Goal: Task Accomplishment & Management: Complete application form

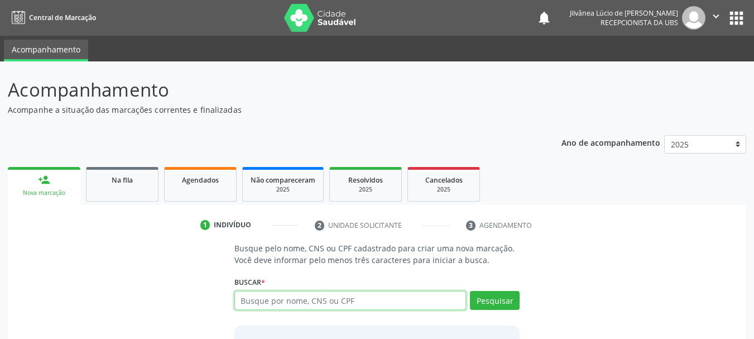
click at [299, 298] on input "text" at bounding box center [351, 300] width 232 height 19
click at [119, 179] on span "Na fila" at bounding box center [122, 179] width 21 height 9
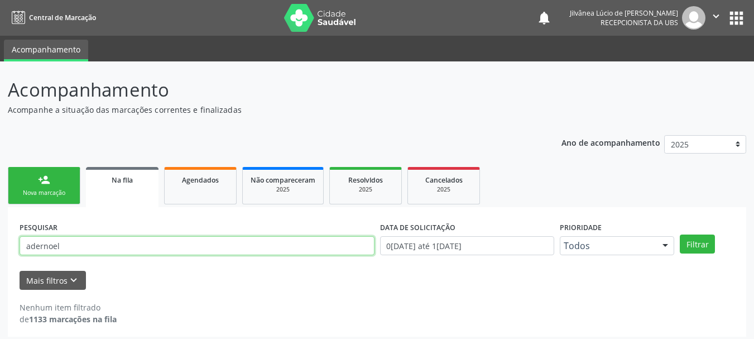
drag, startPoint x: 25, startPoint y: 245, endPoint x: 15, endPoint y: 246, distance: 9.5
click at [4, 250] on div "Acompanhamento Acompanhe a situação das marcações correntes e finalizadas Relat…" at bounding box center [377, 202] width 754 height 283
type input "[PERSON_NAME]"
click at [680, 235] on button "Filtrar" at bounding box center [697, 244] width 35 height 19
click at [43, 187] on link "person_add Nova marcação" at bounding box center [44, 185] width 73 height 37
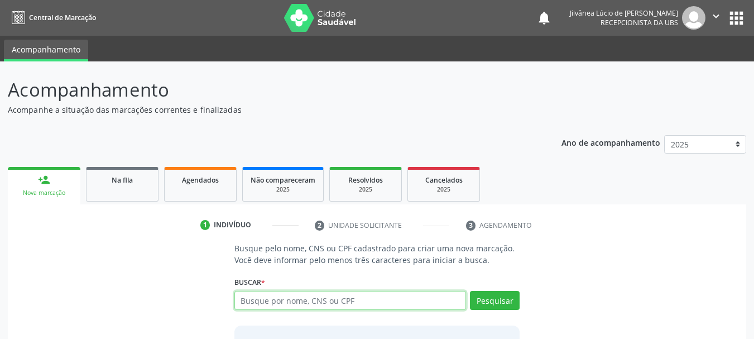
click at [245, 295] on input "text" at bounding box center [351, 300] width 232 height 19
type input "[PERSON_NAME]"
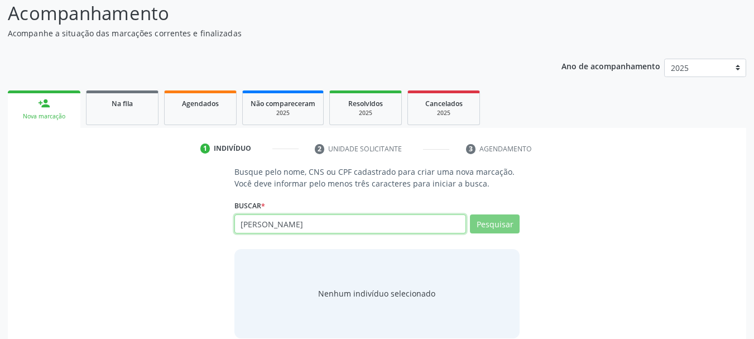
scroll to position [92, 0]
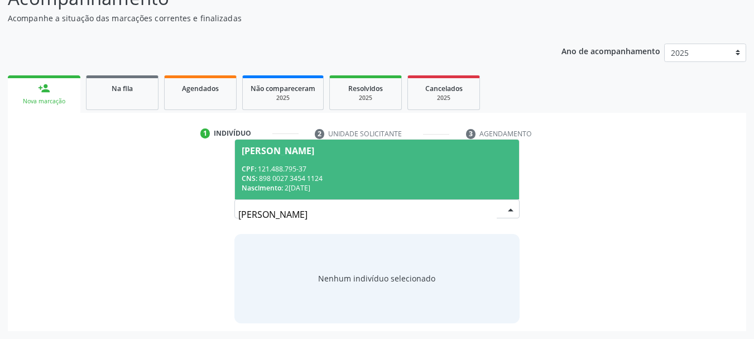
click at [339, 175] on div "CNS: 898 0027 3454 1124" at bounding box center [377, 178] width 271 height 9
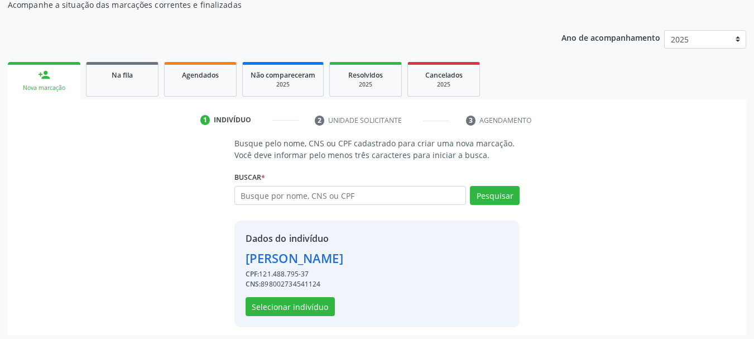
scroll to position [109, 0]
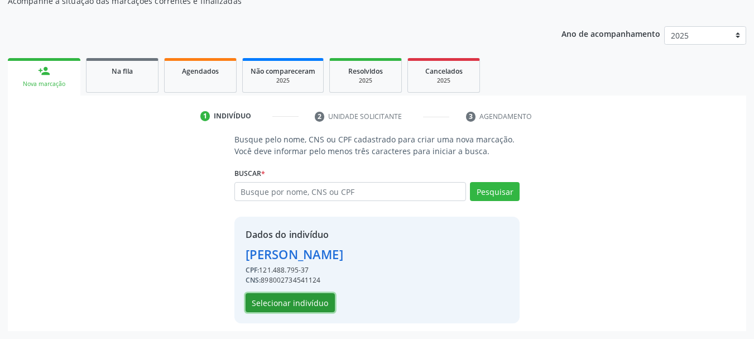
click at [313, 298] on button "Selecionar indivíduo" at bounding box center [290, 302] width 89 height 19
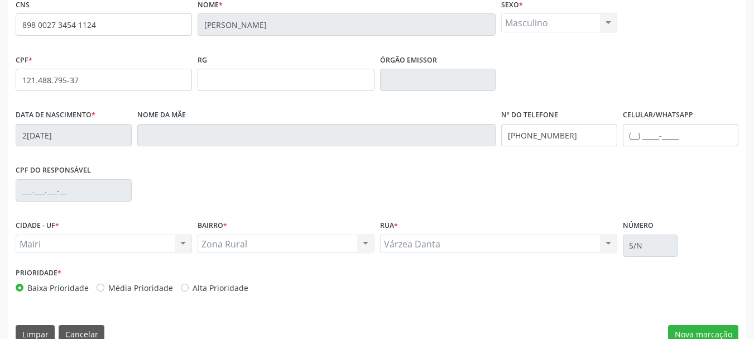
scroll to position [266, 0]
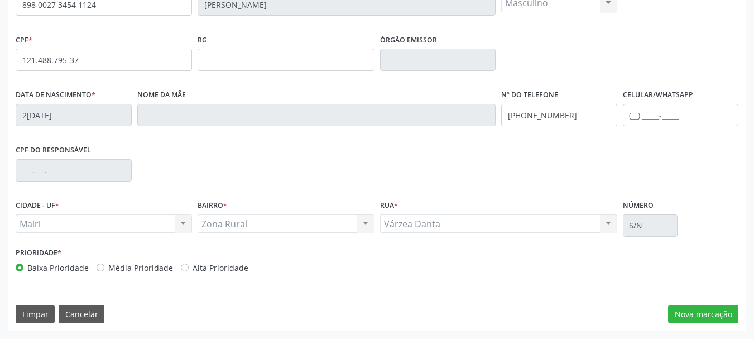
click at [662, 317] on div "Limpar Cancelar Nova marcação" at bounding box center [377, 314] width 723 height 19
click at [691, 318] on button "Nova marcação" at bounding box center [703, 314] width 70 height 19
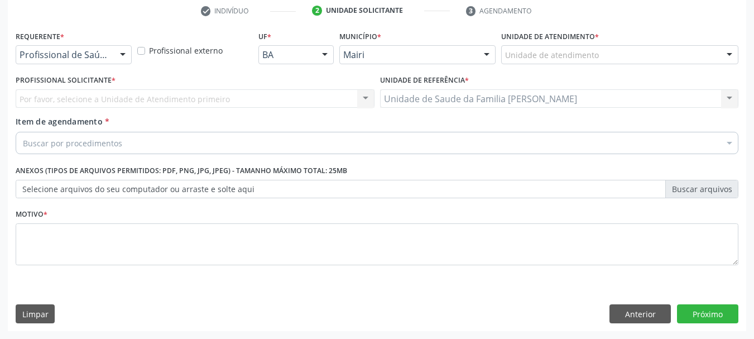
scroll to position [214, 0]
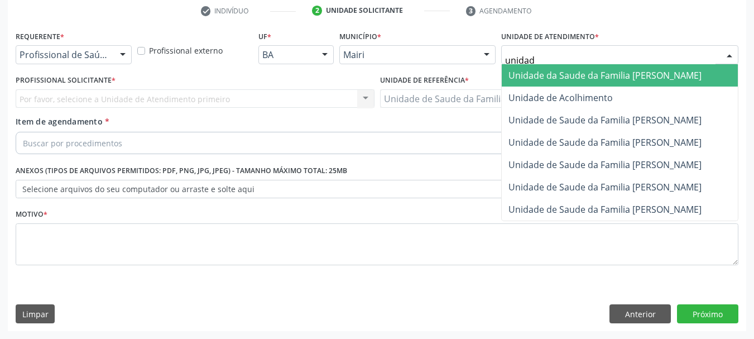
type input "unidade"
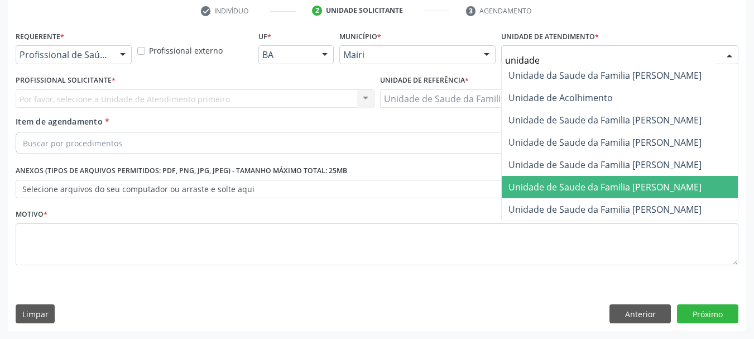
click at [624, 190] on span "Unidade de Saude da Familia [PERSON_NAME]" at bounding box center [605, 187] width 193 height 12
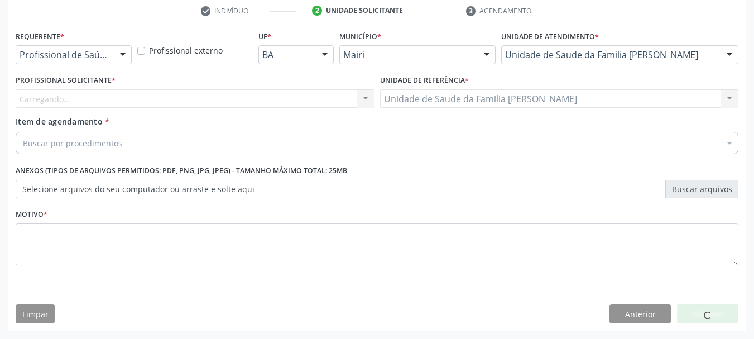
click at [204, 94] on div "Carregando... Nenhum resultado encontrado para: " " Não há nenhuma opção para s…" at bounding box center [195, 98] width 359 height 19
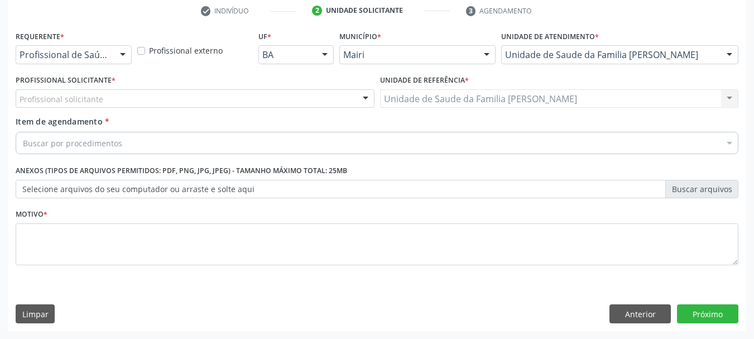
click at [204, 94] on div "Profissional solicitante" at bounding box center [195, 98] width 359 height 19
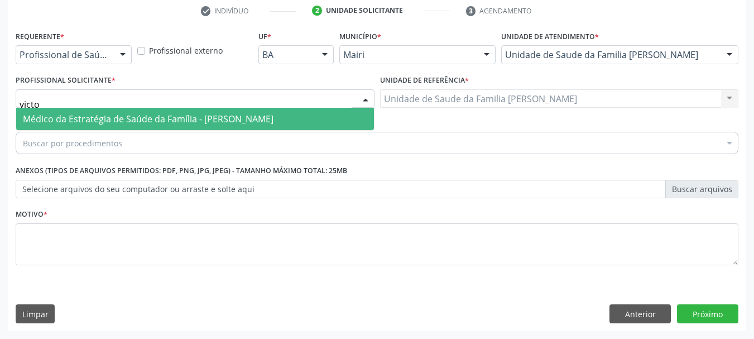
type input "victor"
click at [217, 122] on span "Médico da Estratégia de Saúde da Família - [PERSON_NAME]" at bounding box center [148, 119] width 251 height 12
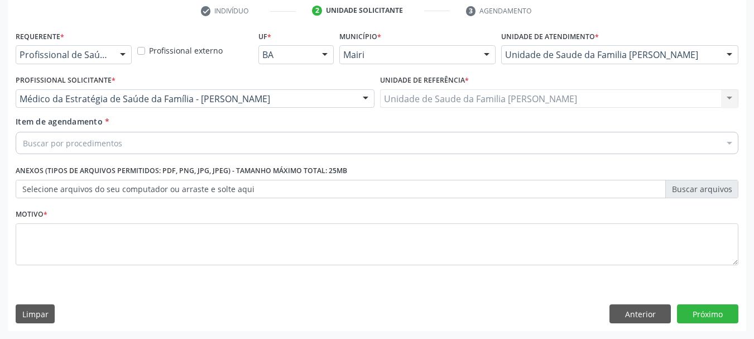
click at [182, 142] on div "Buscar por procedimentos" at bounding box center [377, 143] width 723 height 22
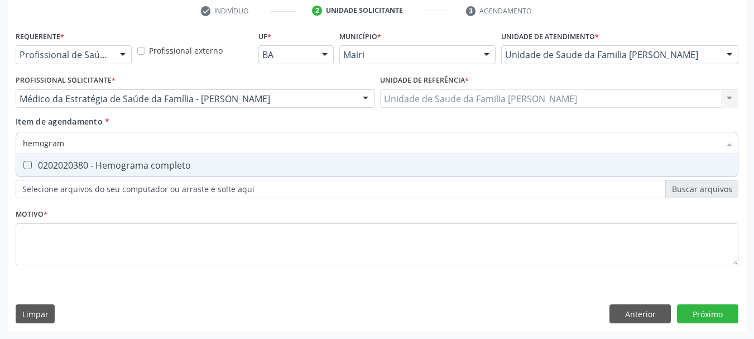
type input "hemograma"
click at [132, 172] on span "0202020380 - Hemograma completo" at bounding box center [377, 165] width 722 height 22
checkbox completo "true"
drag, startPoint x: 41, startPoint y: 141, endPoint x: 0, endPoint y: 143, distance: 40.8
click at [0, 142] on div "Acompanhamento Acompanhe a situação das marcações correntes e finalizadas Relat…" at bounding box center [377, 93] width 754 height 492
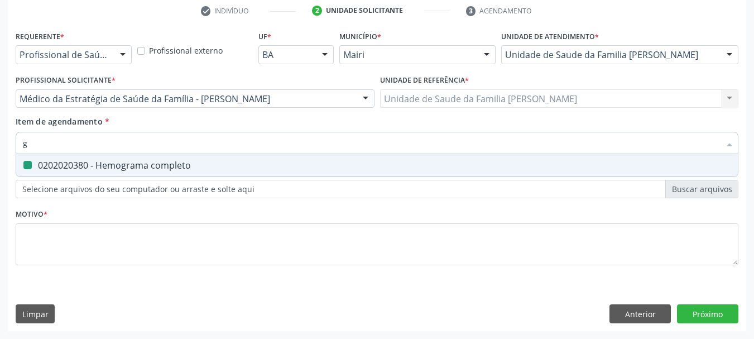
type input "gl"
checkbox completo "false"
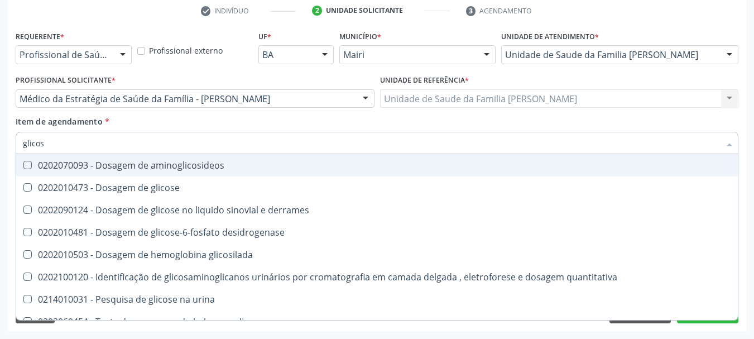
type input "glicose"
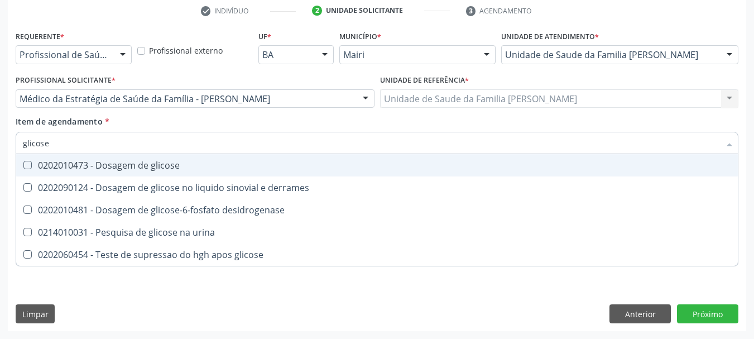
drag, startPoint x: 45, startPoint y: 170, endPoint x: 50, endPoint y: 150, distance: 20.7
click at [46, 171] on span "0202010473 - Dosagem de glicose" at bounding box center [377, 165] width 722 height 22
checkbox glicose "true"
drag, startPoint x: 51, startPoint y: 145, endPoint x: 0, endPoint y: 146, distance: 50.8
click at [0, 146] on div "Acompanhamento Acompanhe a situação das marcações correntes e finalizadas Relat…" at bounding box center [377, 93] width 754 height 492
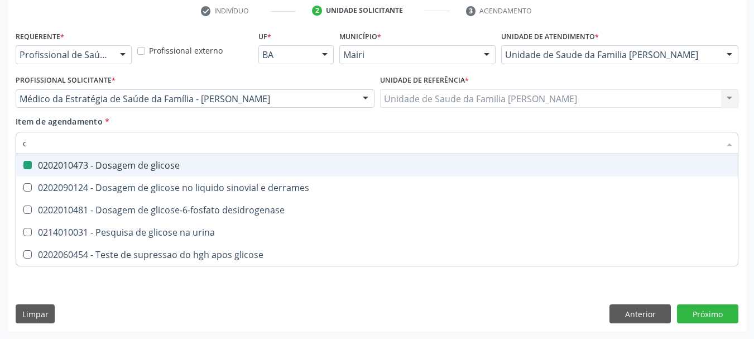
type input "co"
checkbox glicose "false"
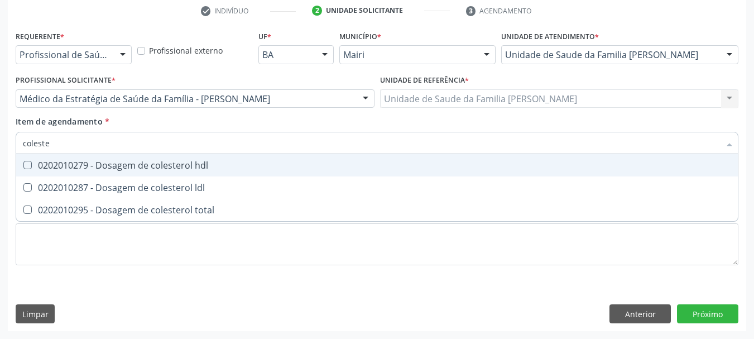
type input "colester"
click at [41, 166] on div "0202010279 - Dosagem de colesterol hdl" at bounding box center [377, 165] width 709 height 9
checkbox hdl "true"
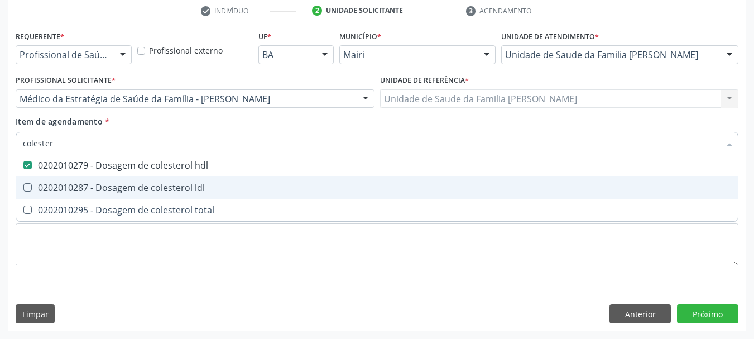
click at [51, 194] on span "0202010287 - Dosagem de colesterol ldl" at bounding box center [377, 187] width 722 height 22
checkbox ldl "true"
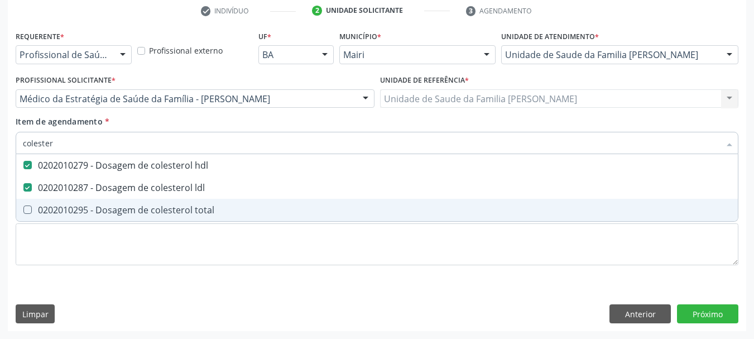
click at [51, 205] on div "0202010295 - Dosagem de colesterol total" at bounding box center [377, 209] width 709 height 9
checkbox total "true"
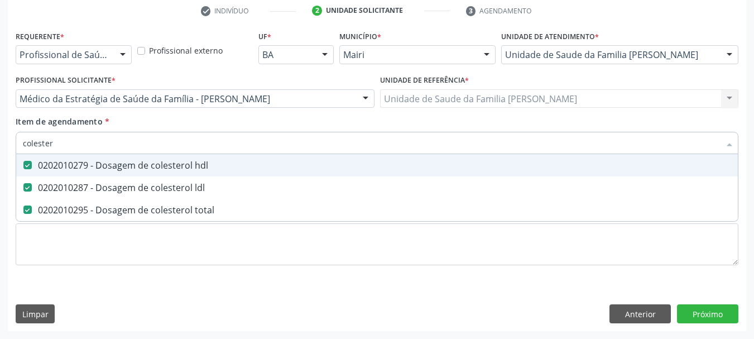
drag, startPoint x: 16, startPoint y: 151, endPoint x: 0, endPoint y: 153, distance: 16.3
click at [0, 153] on div "Acompanhamento Acompanhe a situação das marcações correntes e finalizadas Relat…" at bounding box center [377, 93] width 754 height 492
type input "tri"
checkbox hdl "false"
checkbox ldl "false"
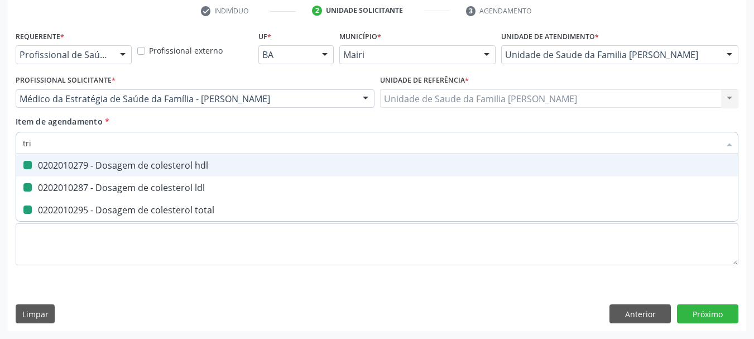
checkbox total "false"
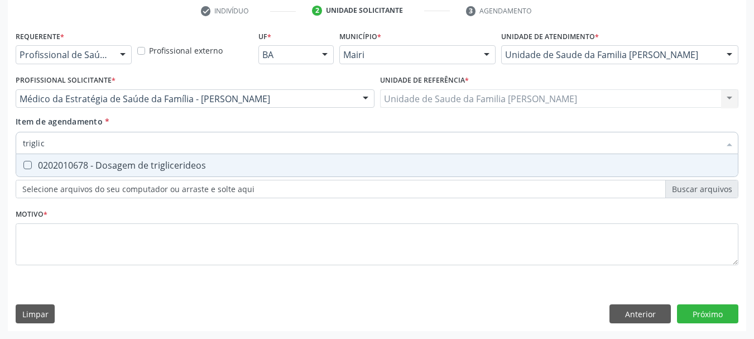
type input "triglice"
click at [69, 164] on div "0202010678 - Dosagem de triglicerideos" at bounding box center [377, 165] width 709 height 9
checkbox triglicerideos "true"
drag, startPoint x: 64, startPoint y: 142, endPoint x: 0, endPoint y: 140, distance: 63.7
click at [0, 140] on div "Acompanhamento Acompanhe a situação das marcações correntes e finalizadas Relat…" at bounding box center [377, 93] width 754 height 492
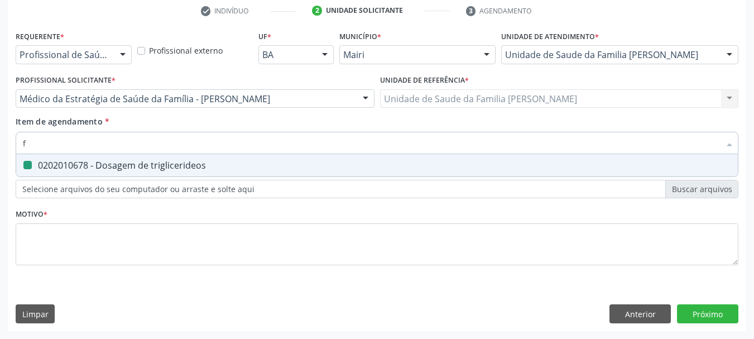
type input "fa"
checkbox triglicerideos "false"
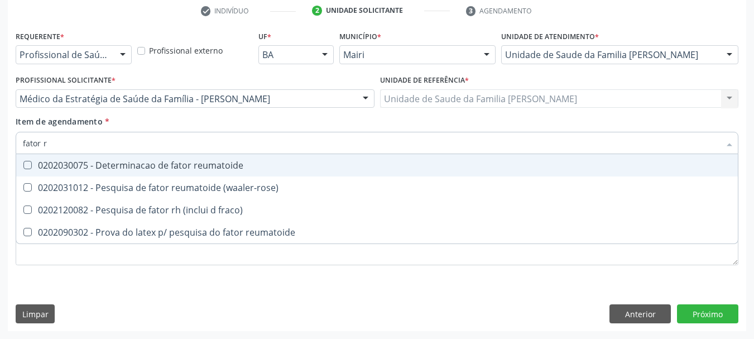
type input "fator rh"
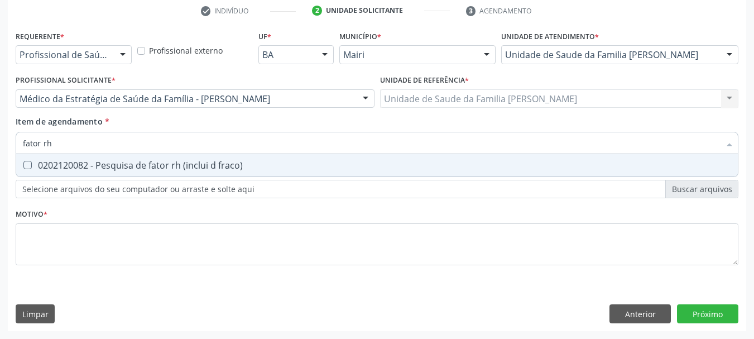
click at [70, 162] on div "0202120082 - Pesquisa de fator rh (inclui d fraco)" at bounding box center [377, 165] width 709 height 9
checkbox fraco\) "true"
drag, startPoint x: 60, startPoint y: 146, endPoint x: 6, endPoint y: 148, distance: 54.7
click at [7, 149] on div "Acompanhamento Acompanhe a situação das marcações correntes e finalizadas Relat…" at bounding box center [377, 93] width 754 height 492
type input "uri"
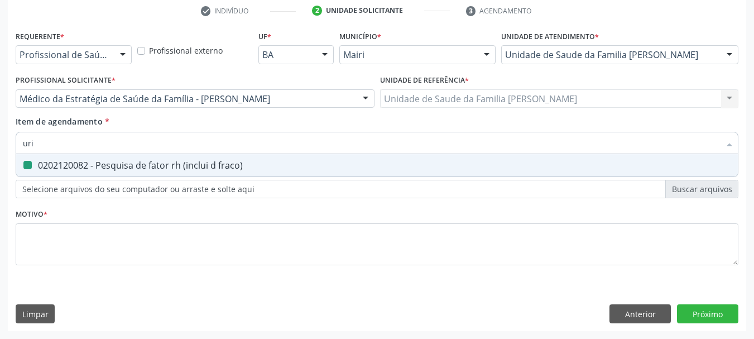
checkbox fraco\) "false"
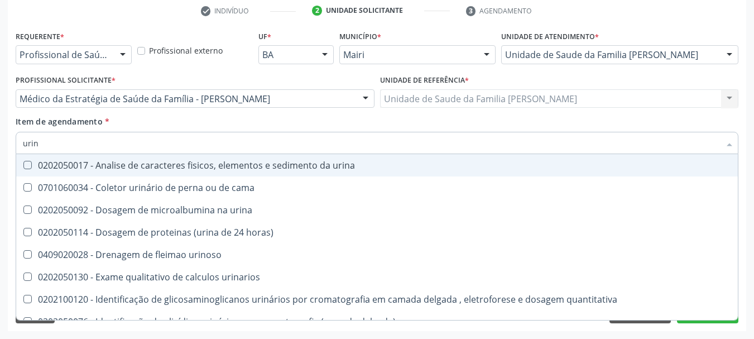
type input "urina"
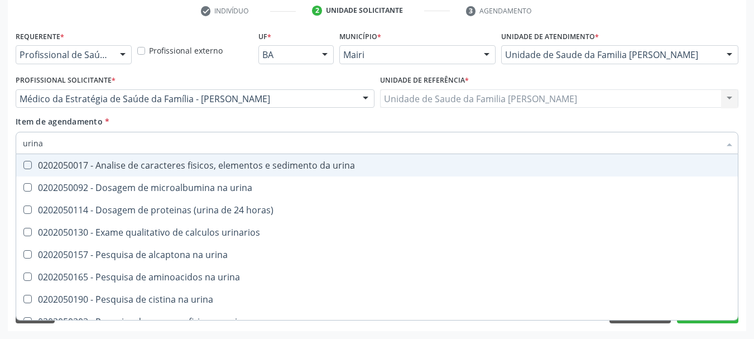
click at [31, 161] on urina at bounding box center [27, 165] width 8 height 8
click at [23, 161] on urina "checkbox" at bounding box center [19, 164] width 7 height 7
checkbox urina "true"
click at [11, 154] on div "Requerente * Profissional de Saúde Profissional de Saúde Paciente Nenhum result…" at bounding box center [377, 179] width 739 height 303
checkbox urina "true"
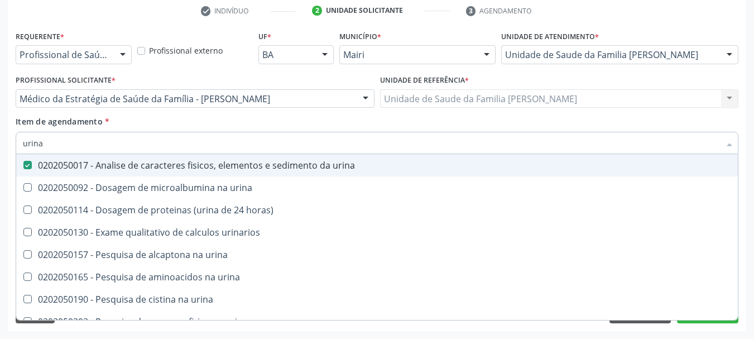
checkbox horas\) "true"
checkbox urinarios "true"
checkbox urina "true"
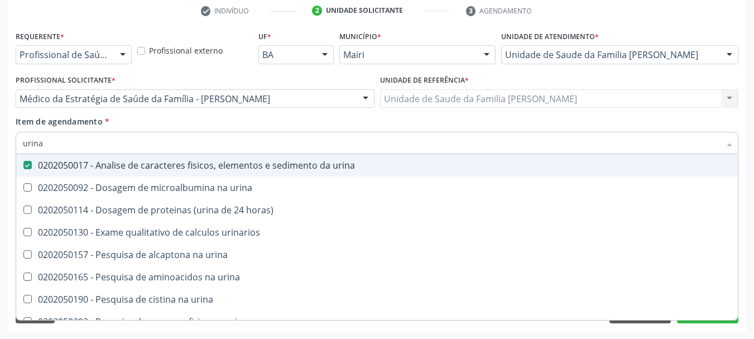
checkbox urina "true"
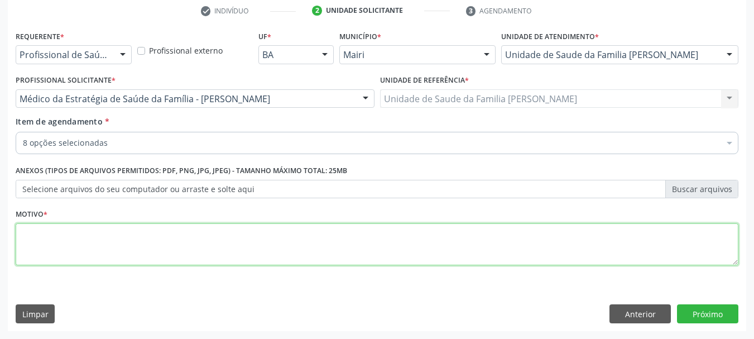
click at [60, 240] on textarea at bounding box center [377, 244] width 723 height 42
type textarea "PA Avaliação."
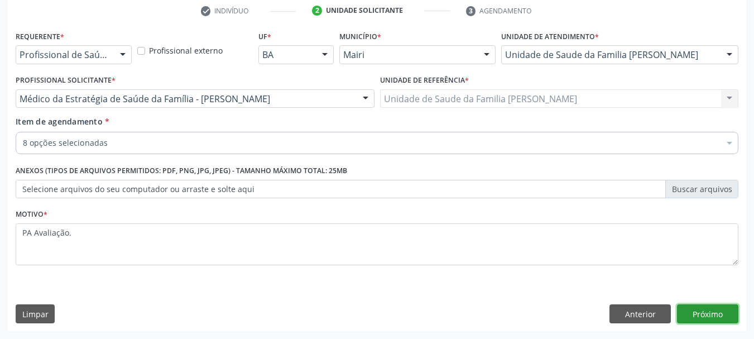
click at [710, 314] on button "Próximo" at bounding box center [707, 313] width 61 height 19
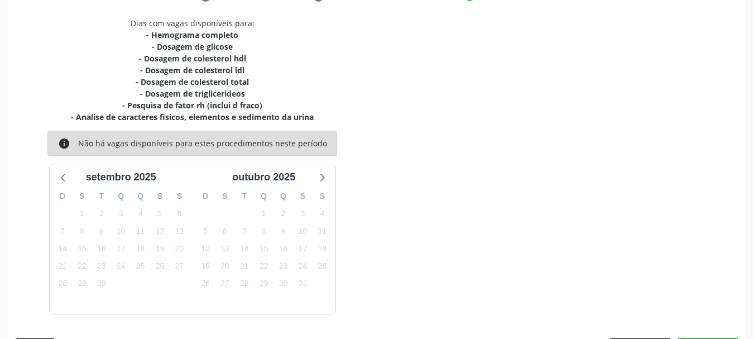
scroll to position [262, 0]
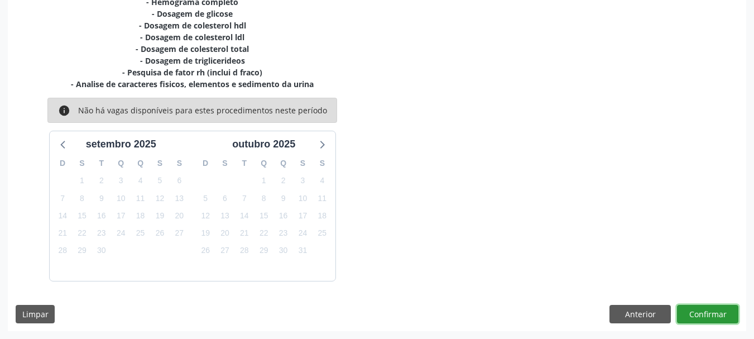
click at [705, 309] on button "Confirmar" at bounding box center [707, 314] width 61 height 19
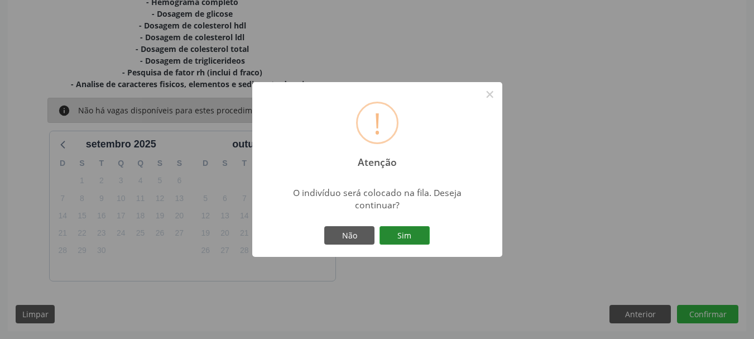
click at [412, 238] on button "Sim" at bounding box center [405, 235] width 50 height 19
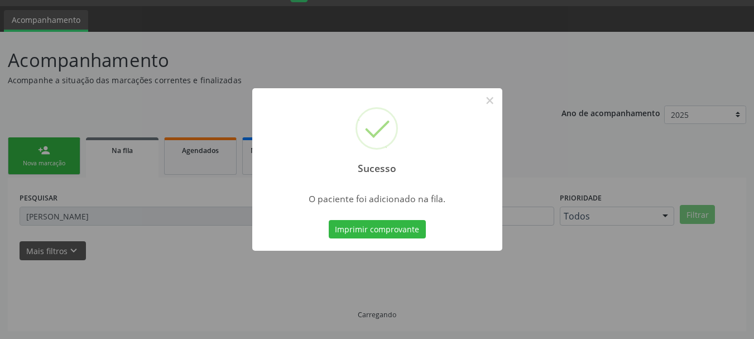
scroll to position [30, 0]
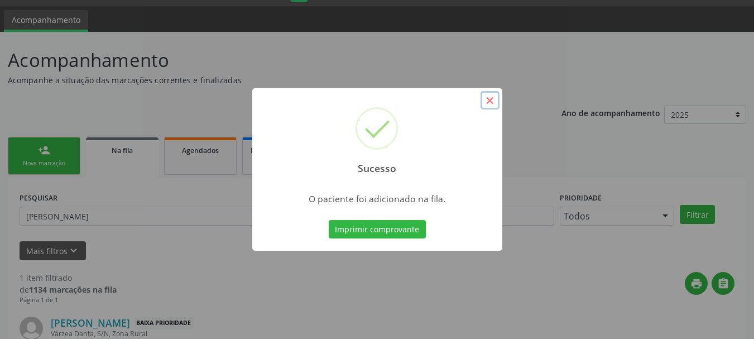
click at [493, 104] on button "×" at bounding box center [490, 100] width 19 height 19
